Goal: Communication & Community: Answer question/provide support

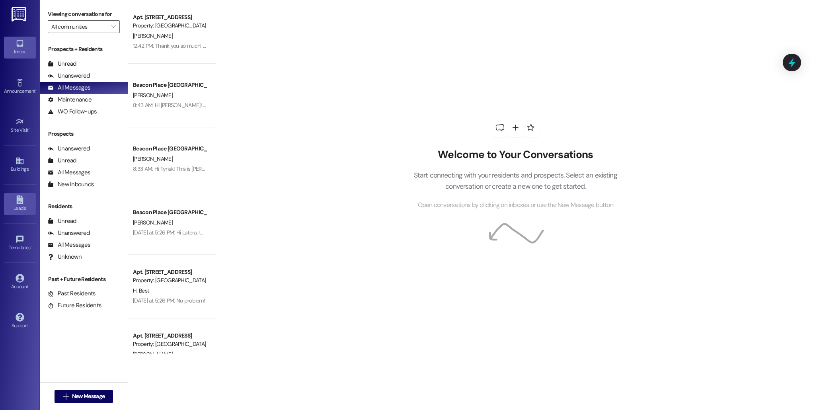
click at [20, 206] on div "Leads" at bounding box center [20, 208] width 40 height 8
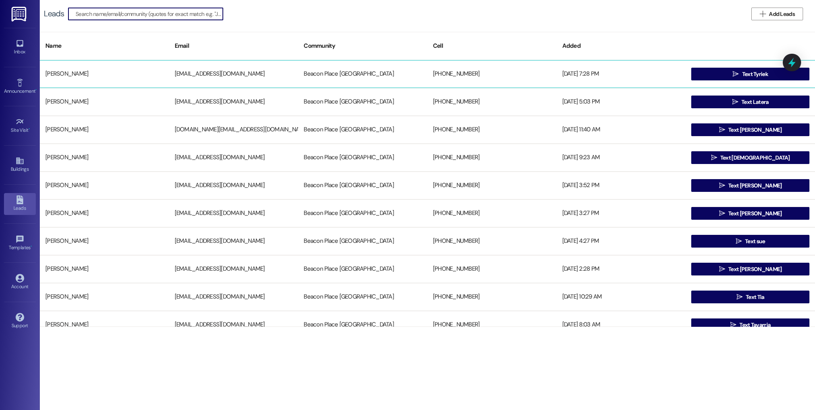
type input "n"
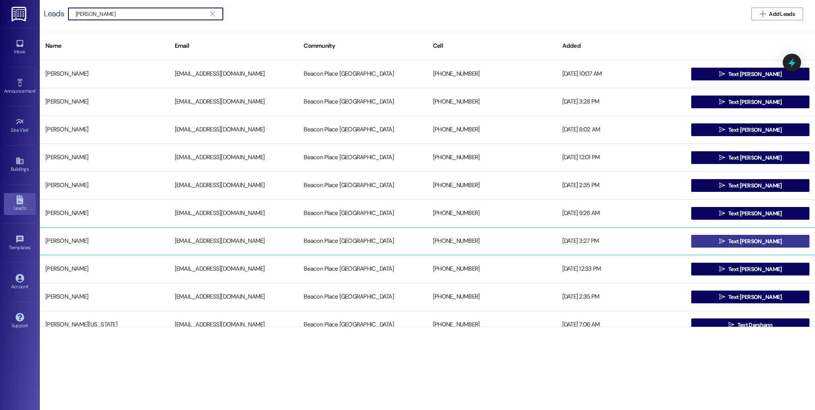
type input "[PERSON_NAME]"
click at [752, 237] on span " Text [PERSON_NAME]" at bounding box center [750, 241] width 66 height 12
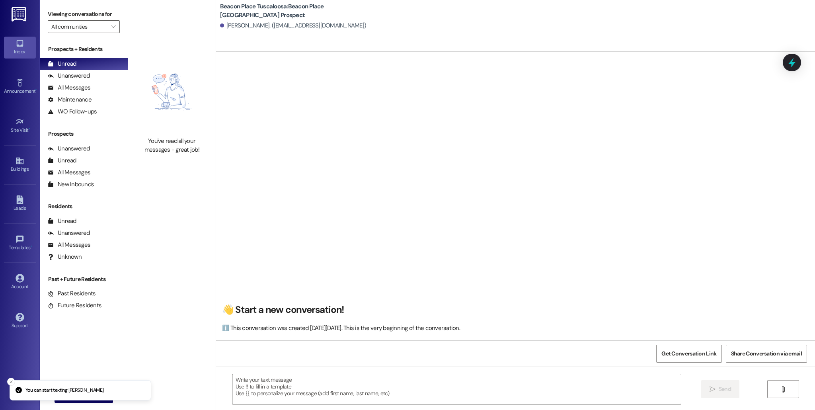
click at [341, 384] on textarea at bounding box center [456, 389] width 448 height 30
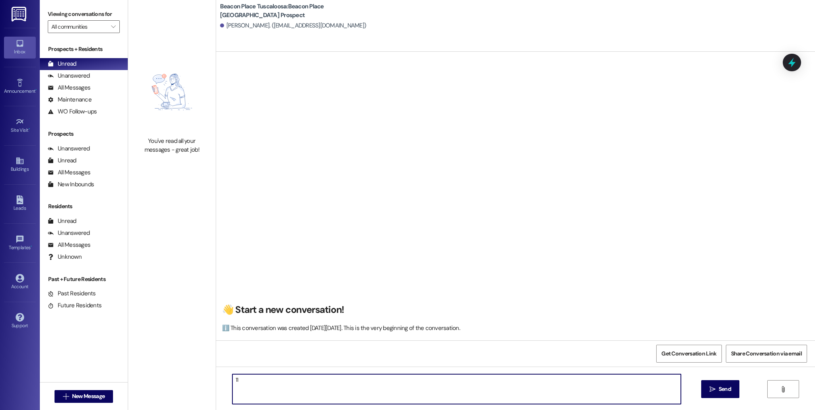
type textarea "1"
click at [247, 385] on textarea at bounding box center [456, 389] width 448 height 30
type textarea "!!"
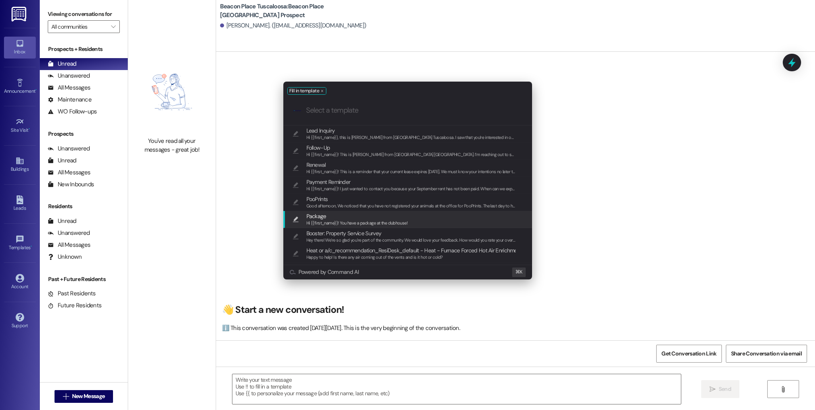
click at [327, 381] on div "Fill in template .cls-1{fill:#0a055f;}.cls-2{fill:#0cc4c4;} resideskLogoBlueOra…" at bounding box center [407, 205] width 815 height 410
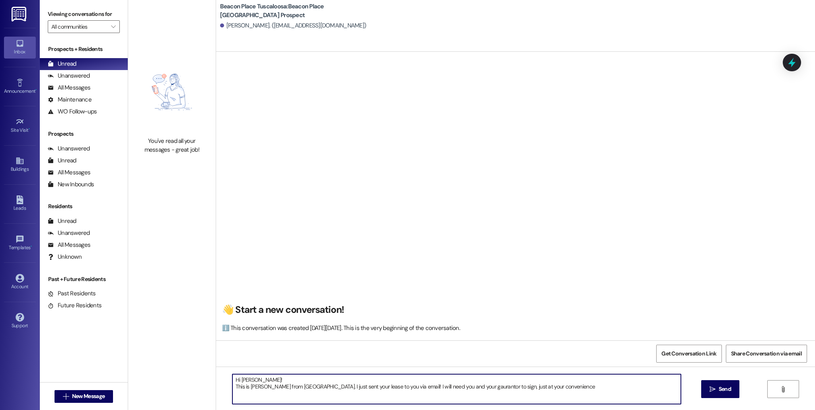
click at [502, 385] on textarea "Hi [PERSON_NAME]! This is [PERSON_NAME] from [GEOGRAPHIC_DATA]. I just sent you…" at bounding box center [456, 389] width 448 height 30
click at [587, 391] on textarea "Hi [PERSON_NAME]! This is [PERSON_NAME] from [GEOGRAPHIC_DATA]. I just sent you…" at bounding box center [456, 389] width 448 height 30
type textarea "Hi [PERSON_NAME]! This is [PERSON_NAME] from [GEOGRAPHIC_DATA]. I just sent you…"
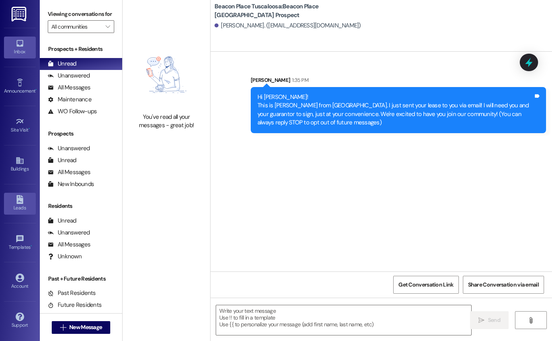
click at [26, 206] on div "Leads" at bounding box center [20, 208] width 40 height 8
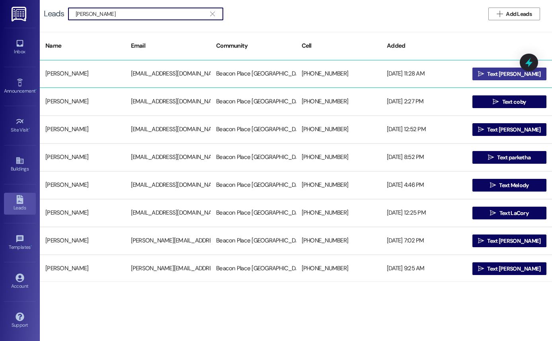
type input "[PERSON_NAME]"
click at [511, 75] on span "Text [PERSON_NAME]" at bounding box center [513, 74] width 53 height 8
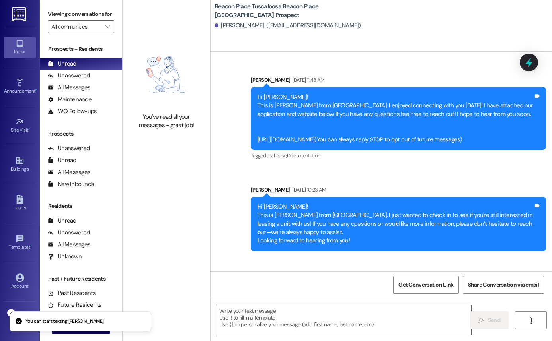
scroll to position [29, 0]
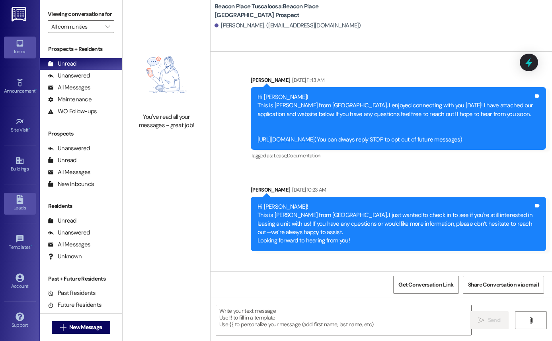
click at [19, 209] on div "Leads" at bounding box center [20, 208] width 40 height 8
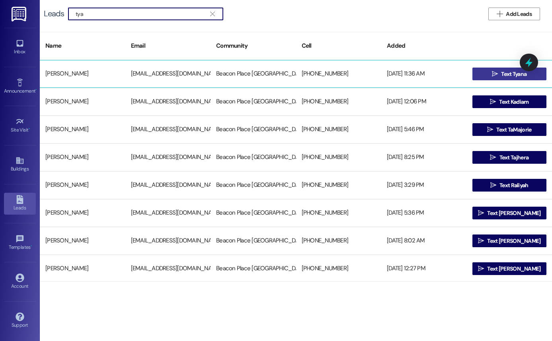
type input "tya"
click at [494, 73] on icon "" at bounding box center [495, 74] width 6 height 6
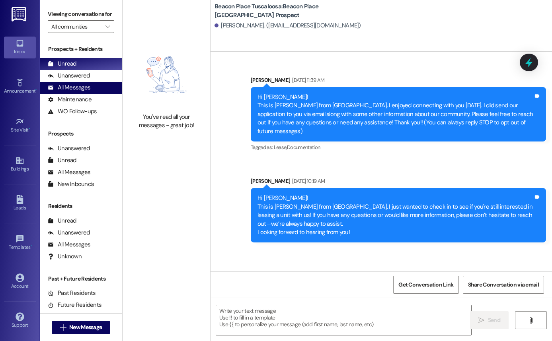
click at [86, 92] on div "All Messages" at bounding box center [69, 88] width 43 height 8
